Goal: Information Seeking & Learning: Learn about a topic

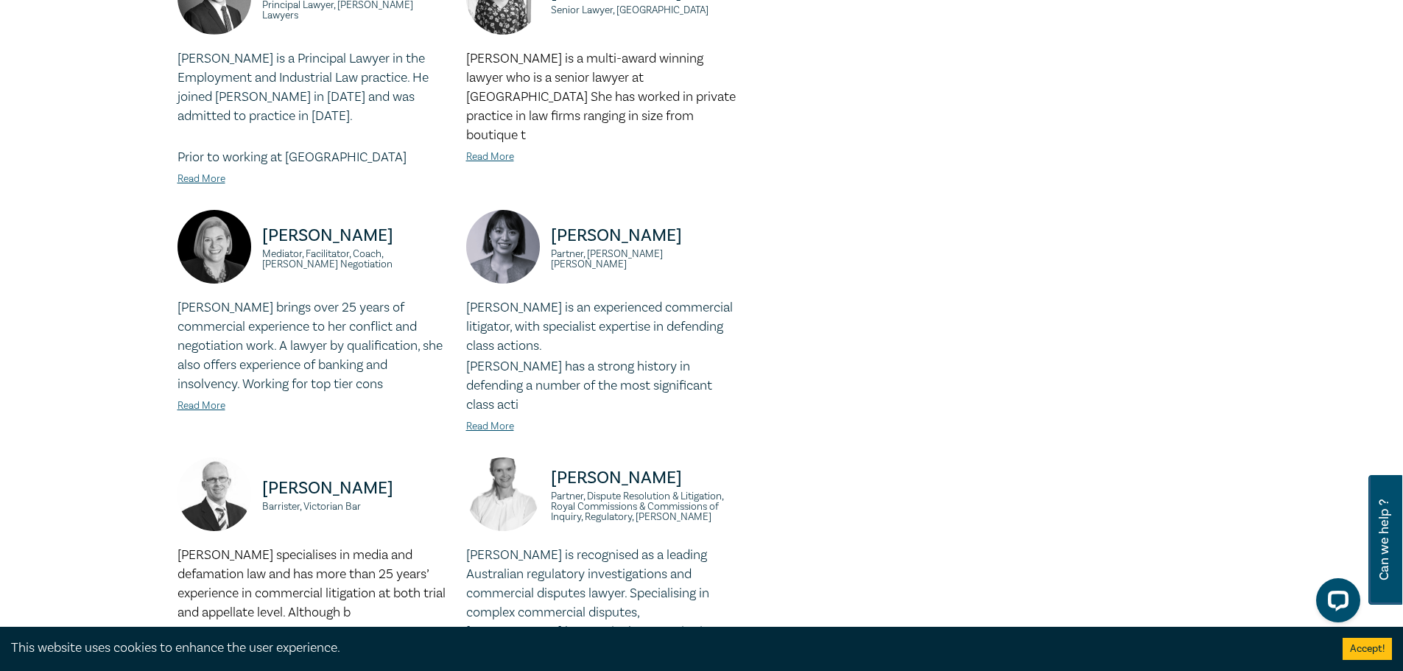
scroll to position [1228, 0]
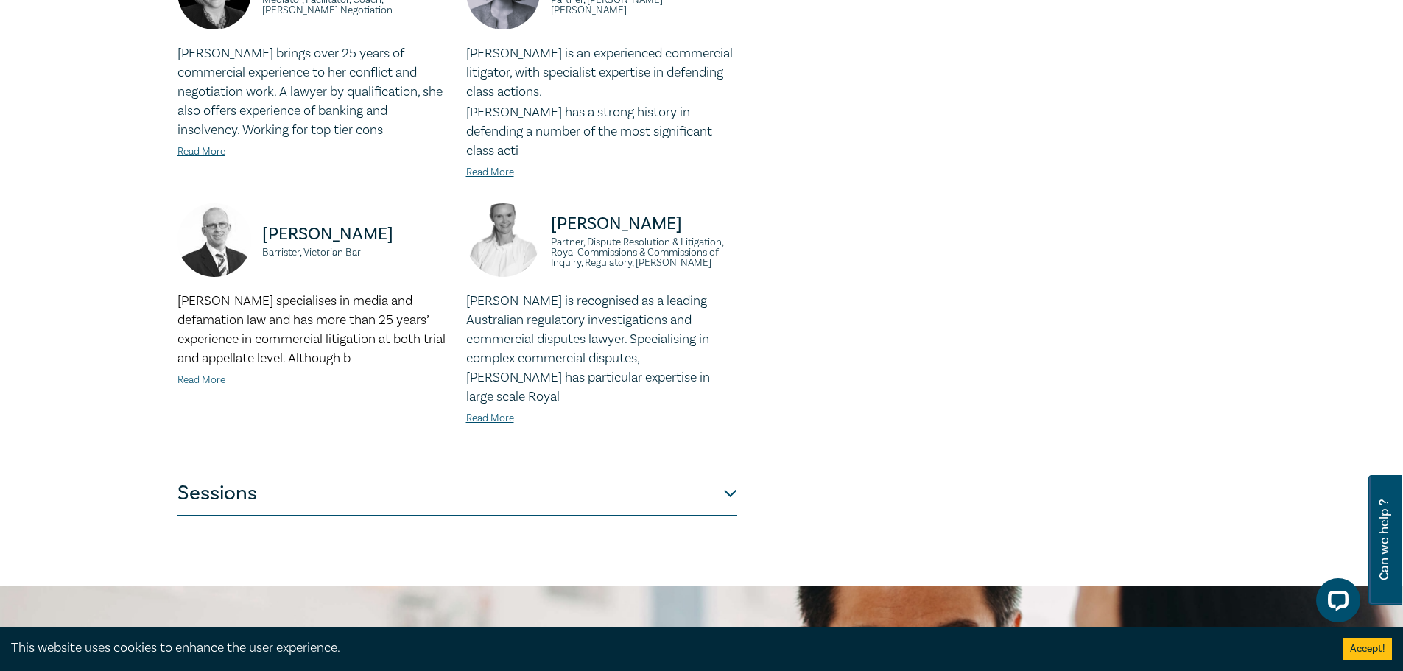
click at [732, 471] on button "Sessions" at bounding box center [458, 493] width 560 height 44
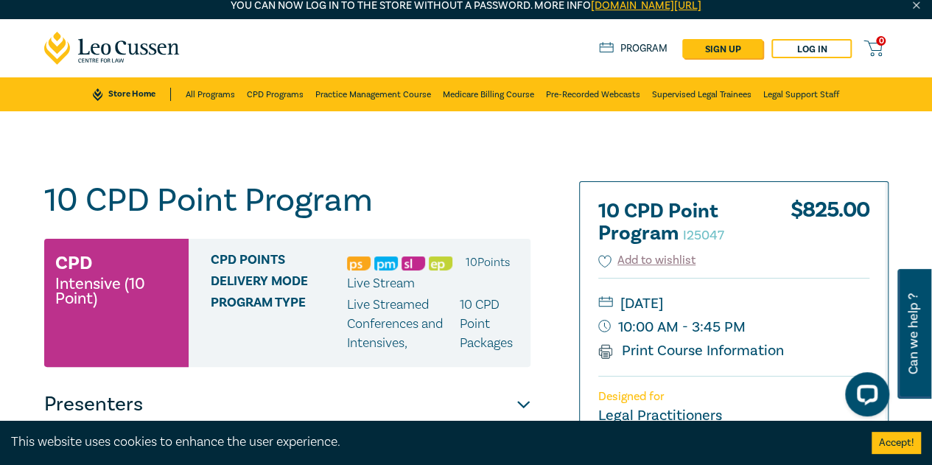
scroll to position [0, 0]
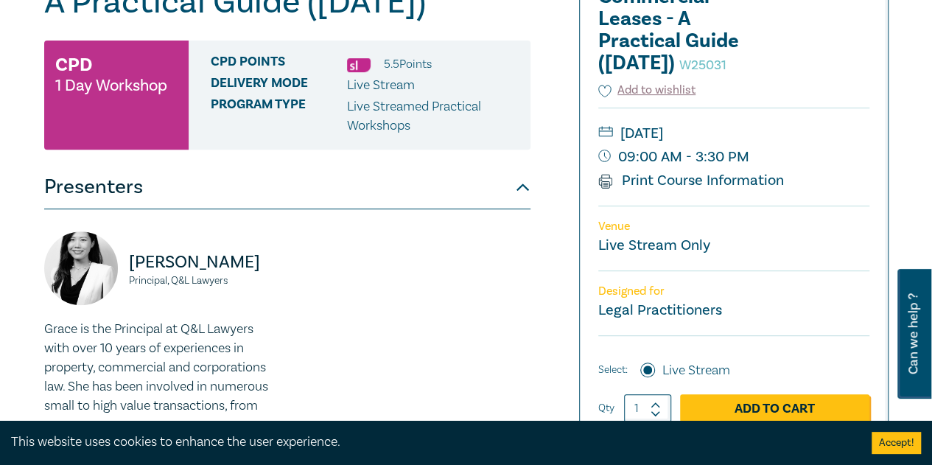
scroll to position [737, 0]
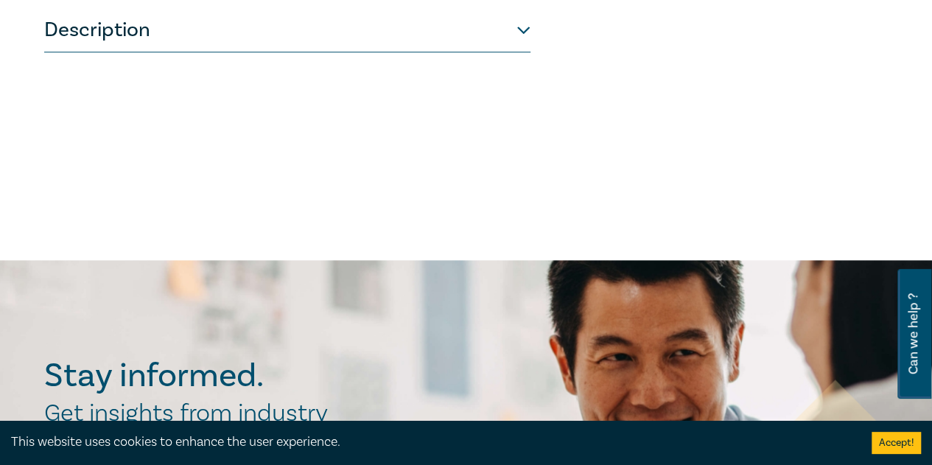
click at [217, 52] on button "Description" at bounding box center [287, 30] width 486 height 44
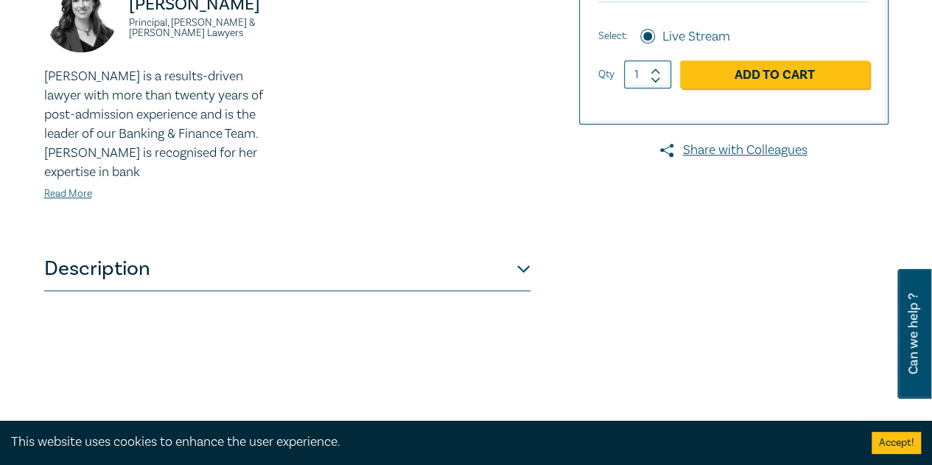
scroll to position [782, 0]
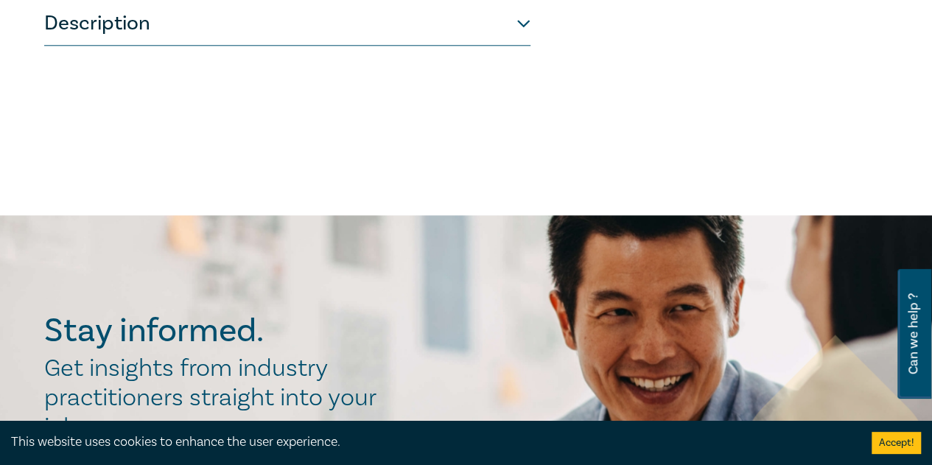
click at [389, 21] on button "Description" at bounding box center [287, 23] width 486 height 44
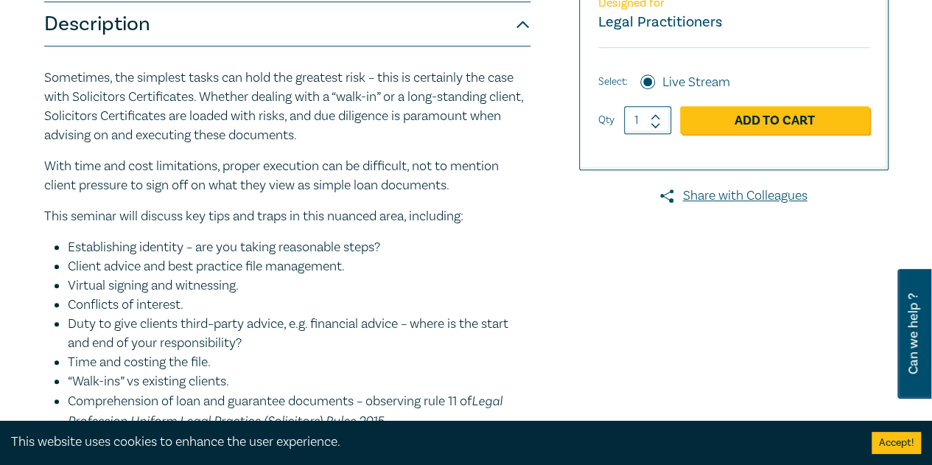
scroll to position [245, 0]
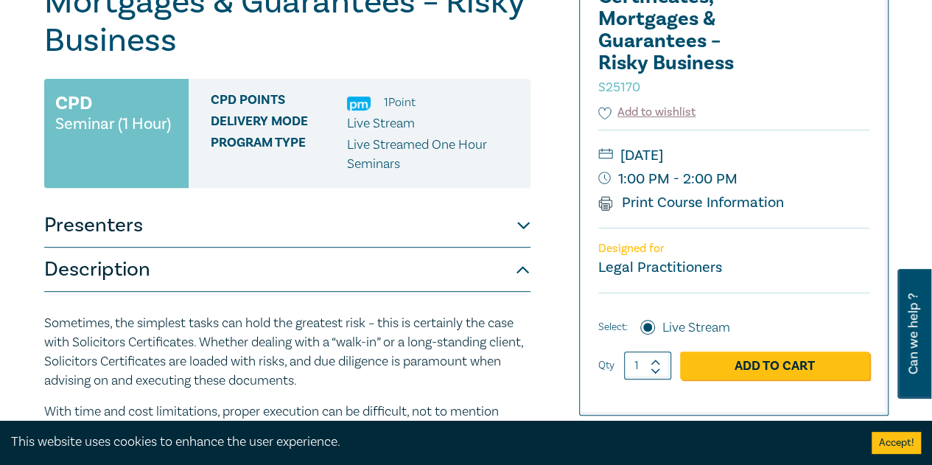
click at [420, 232] on button "Presenters" at bounding box center [287, 225] width 486 height 44
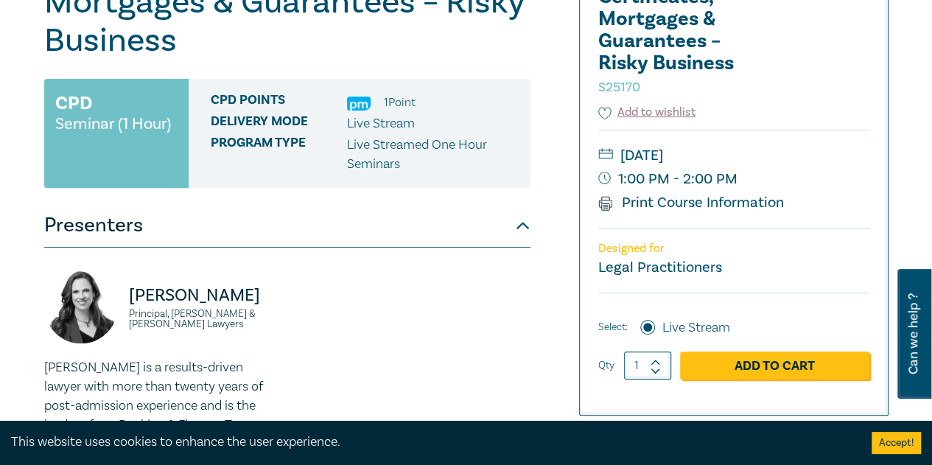
click at [420, 232] on button "Presenters" at bounding box center [287, 225] width 486 height 44
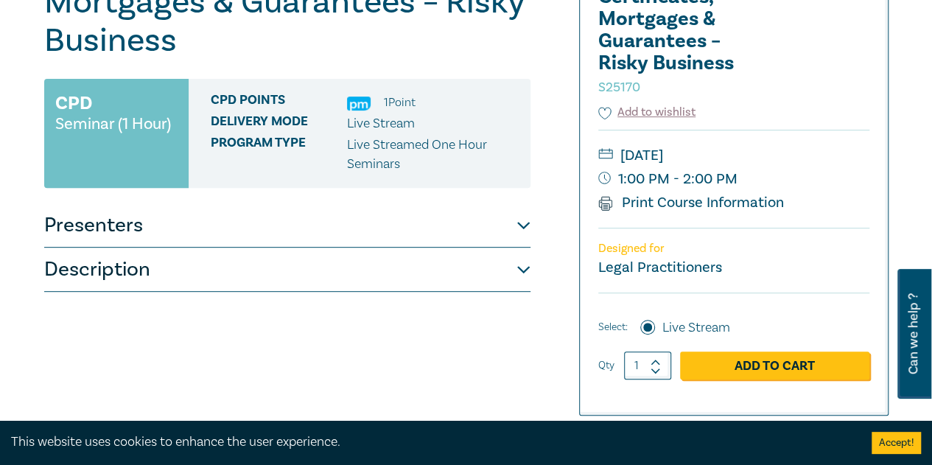
click at [283, 278] on button "Description" at bounding box center [287, 270] width 486 height 44
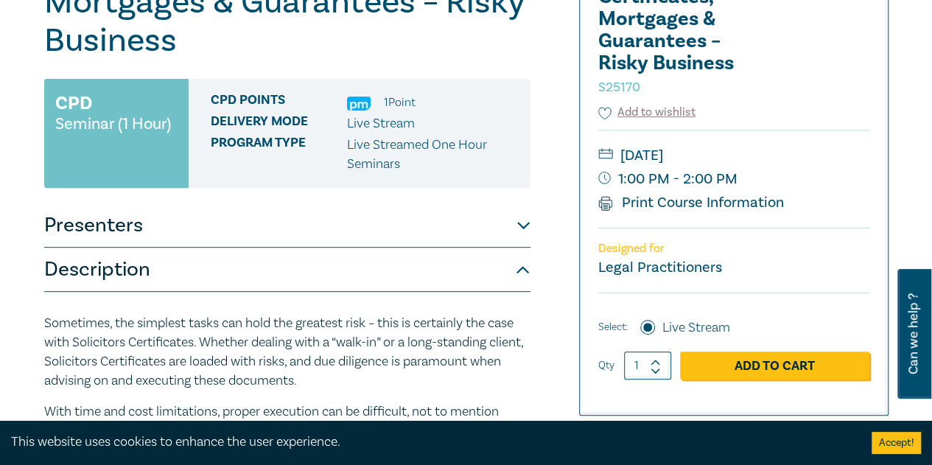
click at [511, 225] on button "Presenters" at bounding box center [287, 225] width 486 height 44
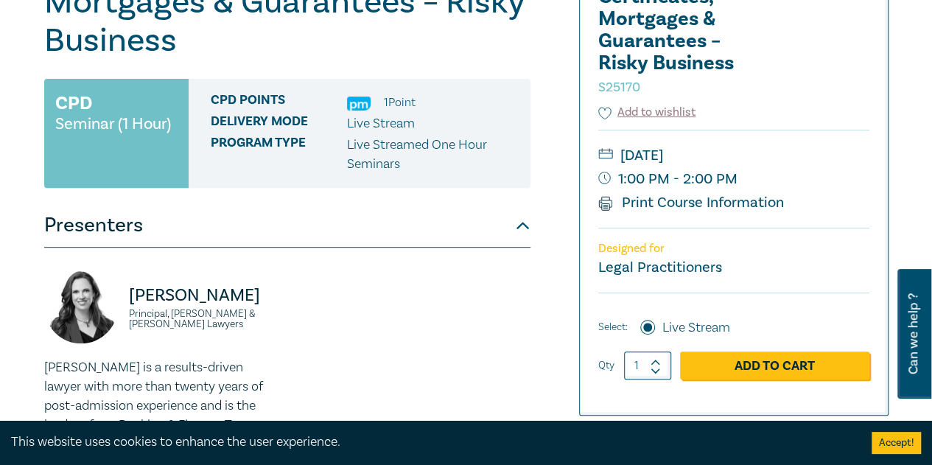
click at [511, 225] on button "Presenters" at bounding box center [287, 225] width 486 height 44
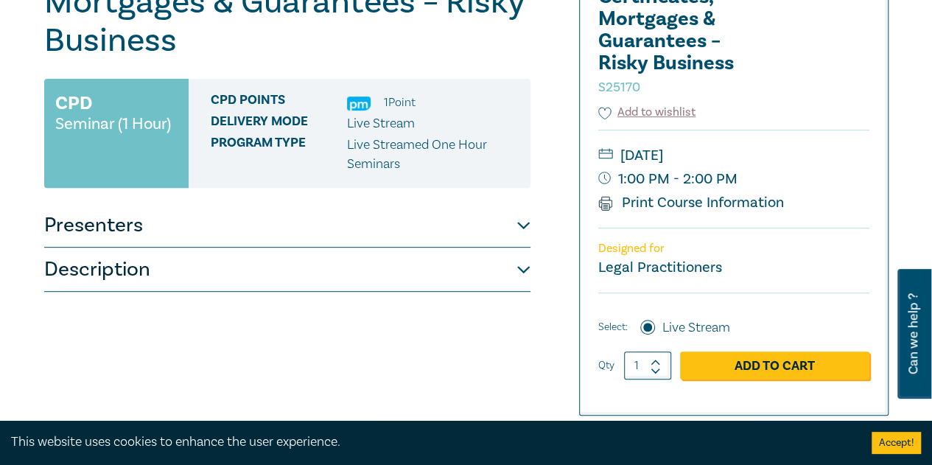
click at [522, 267] on button "Description" at bounding box center [287, 270] width 486 height 44
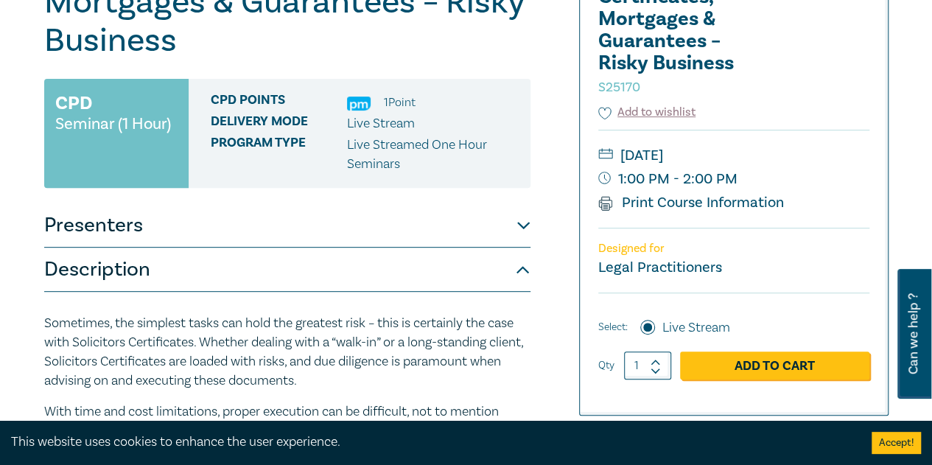
click at [522, 268] on button "Description" at bounding box center [287, 270] width 486 height 44
